Goal: Task Accomplishment & Management: Manage account settings

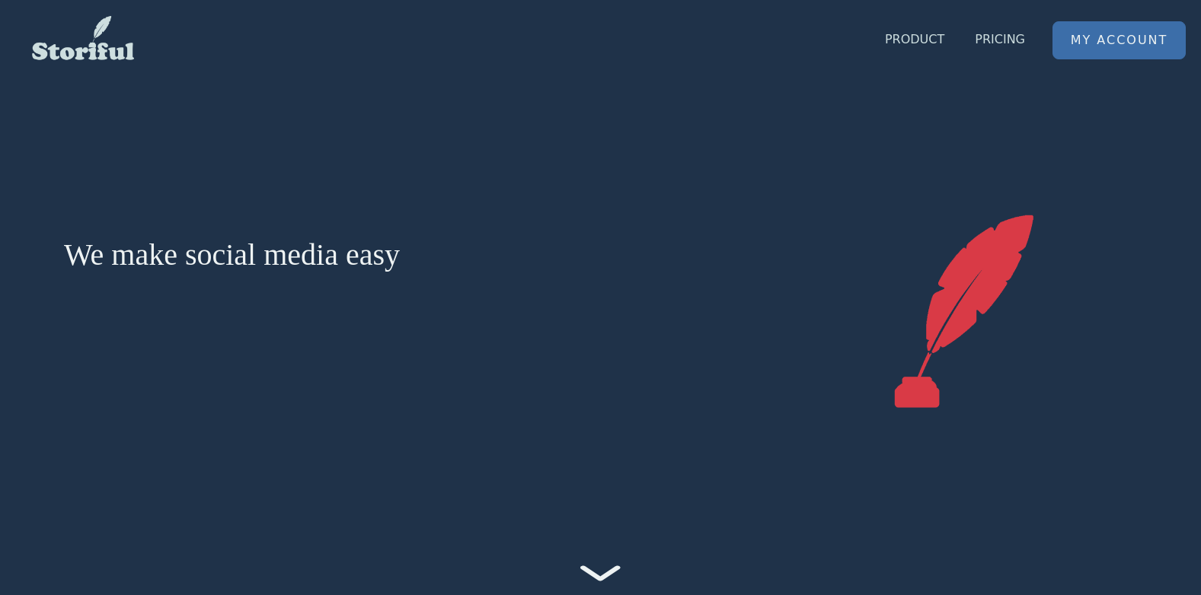
click at [1093, 35] on link "My Account" at bounding box center [1119, 40] width 132 height 37
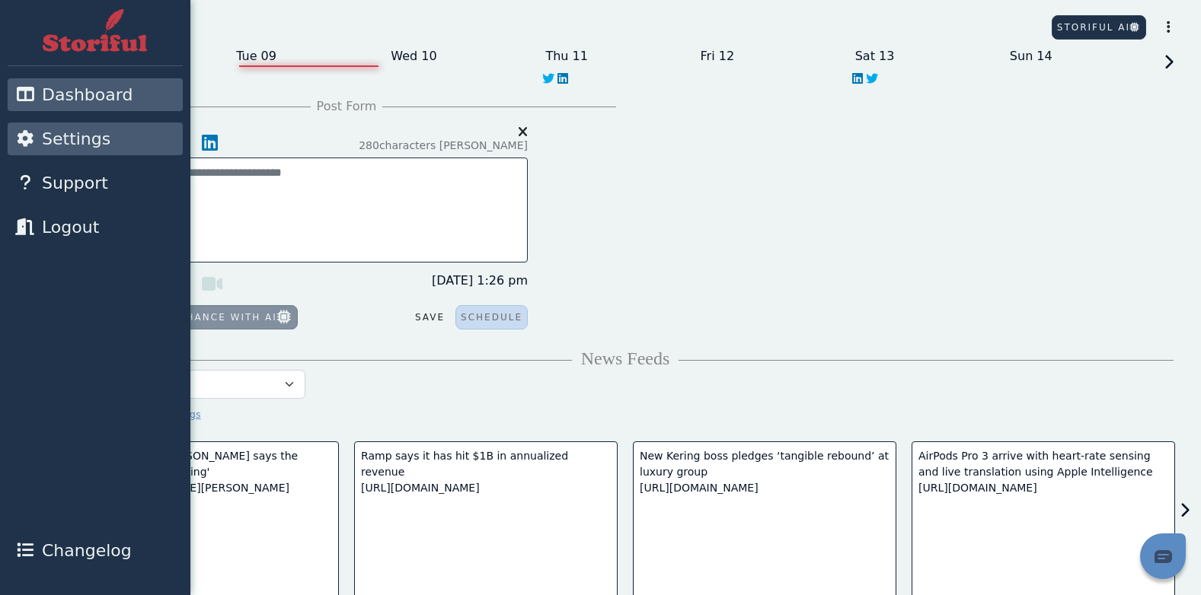
click at [23, 138] on icon at bounding box center [24, 138] width 19 height 17
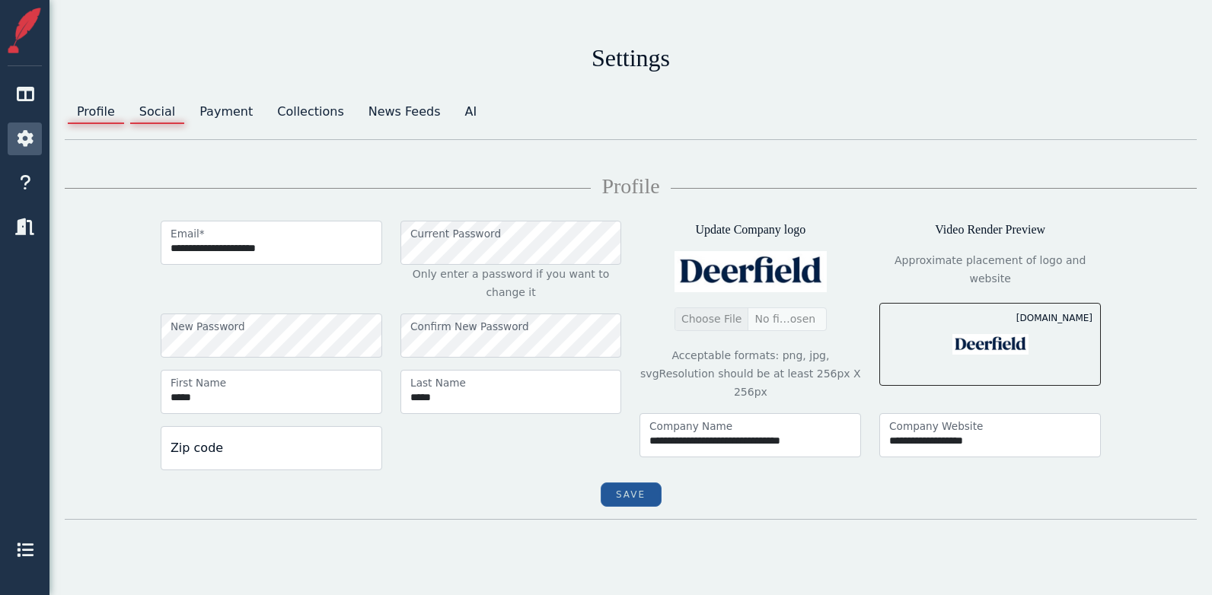
click at [152, 115] on link "Social" at bounding box center [157, 112] width 60 height 30
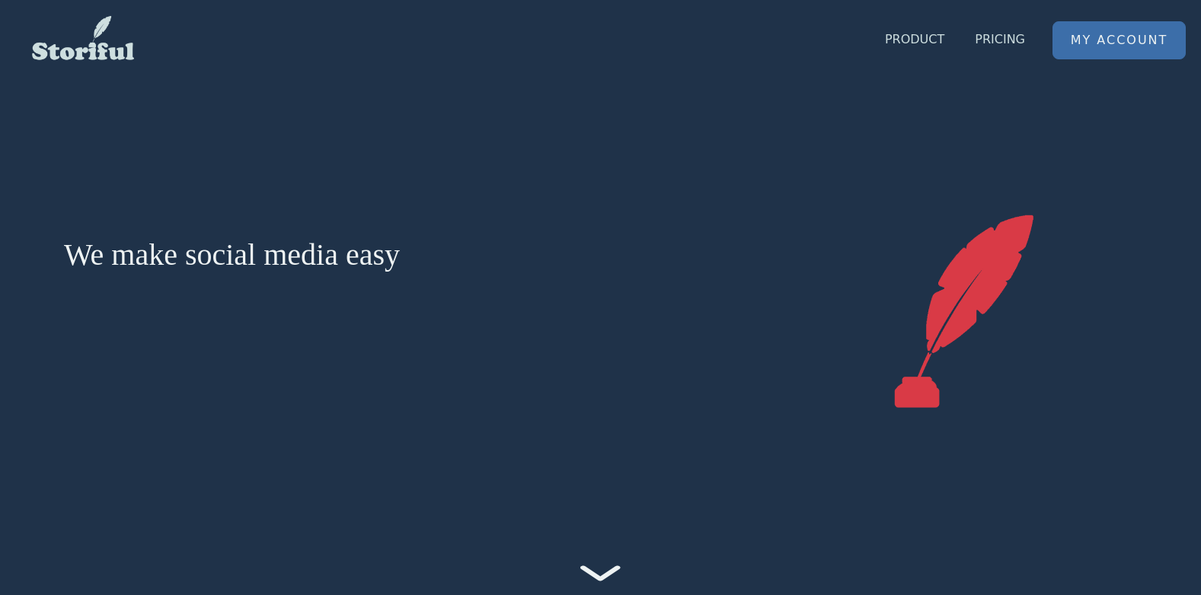
click at [1126, 35] on link "My Account" at bounding box center [1119, 40] width 132 height 37
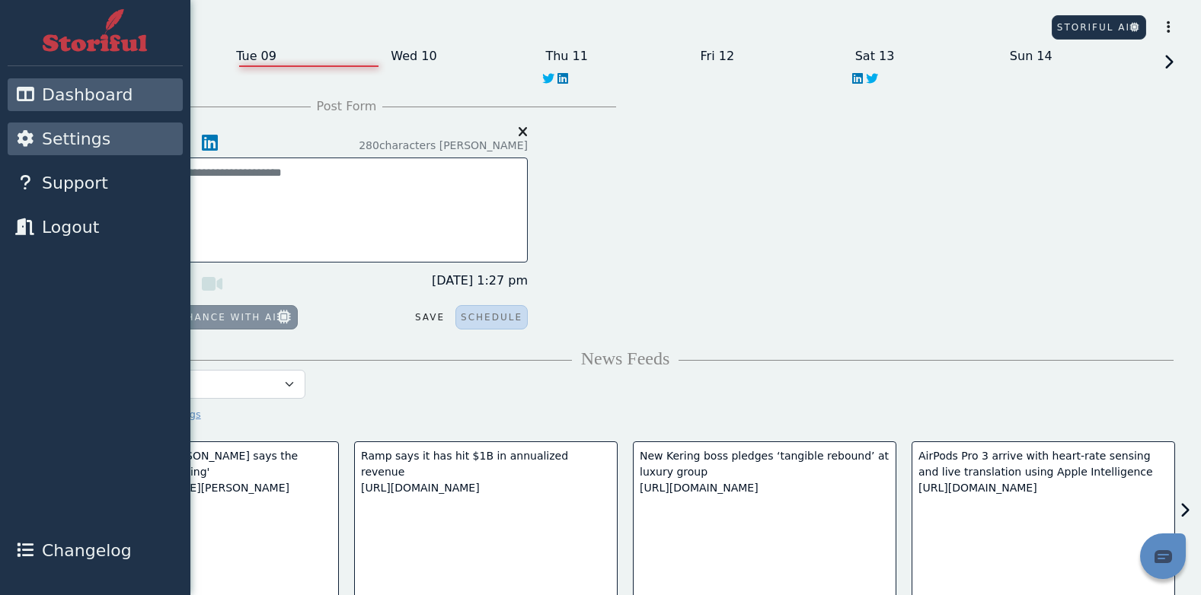
click at [13, 138] on link "Settings" at bounding box center [95, 139] width 175 height 33
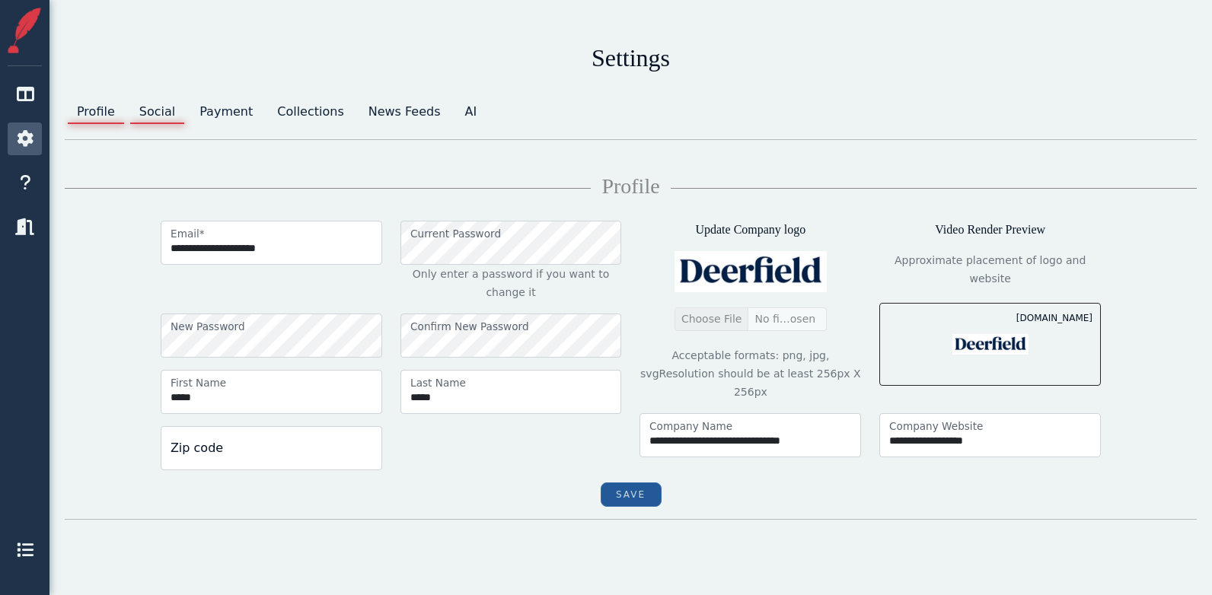
click at [155, 108] on link "Social" at bounding box center [157, 112] width 60 height 30
